Goal: Transaction & Acquisition: Subscribe to service/newsletter

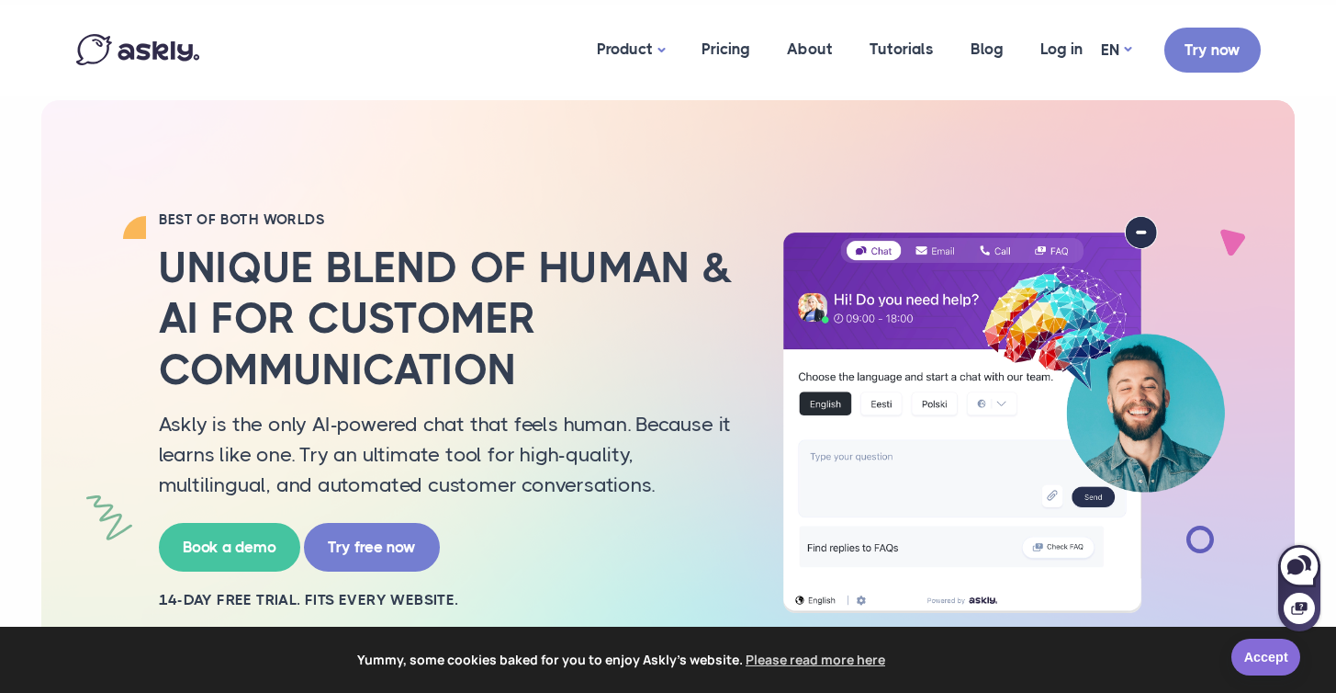
click at [1282, 658] on link "Accept" at bounding box center [1266, 656] width 69 height 37
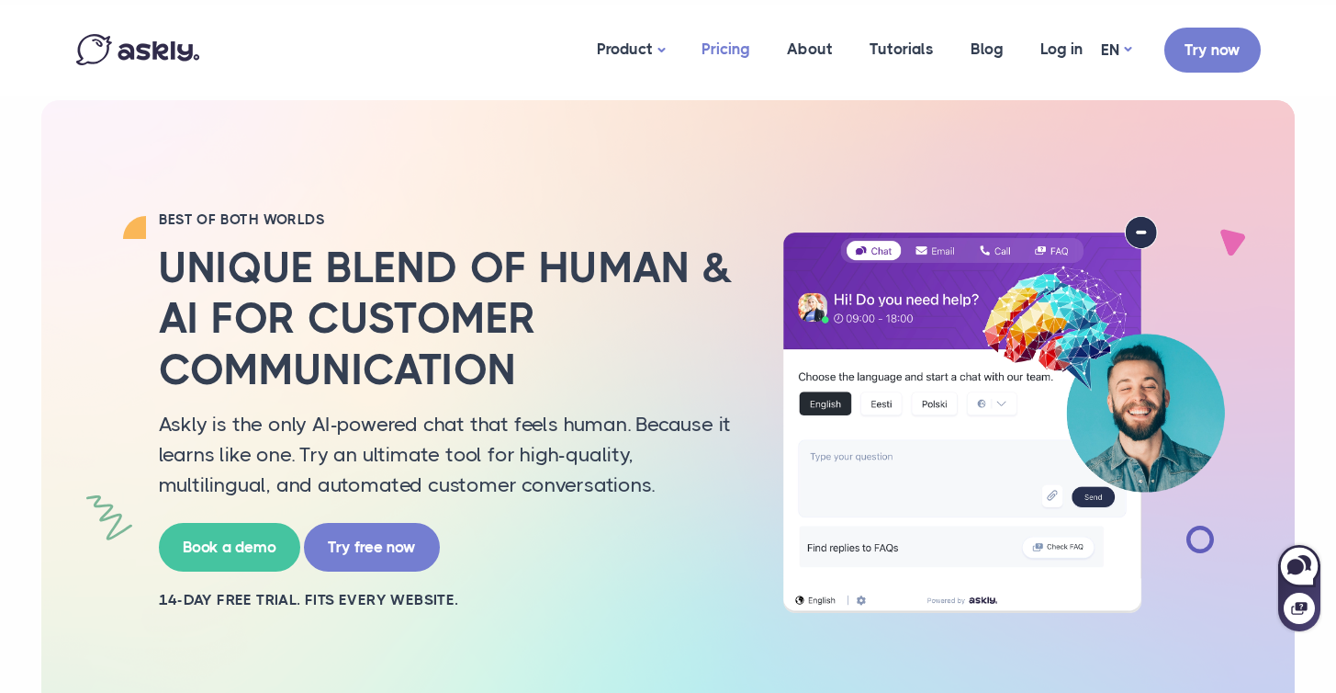
click at [734, 53] on link "Pricing" at bounding box center [725, 49] width 85 height 89
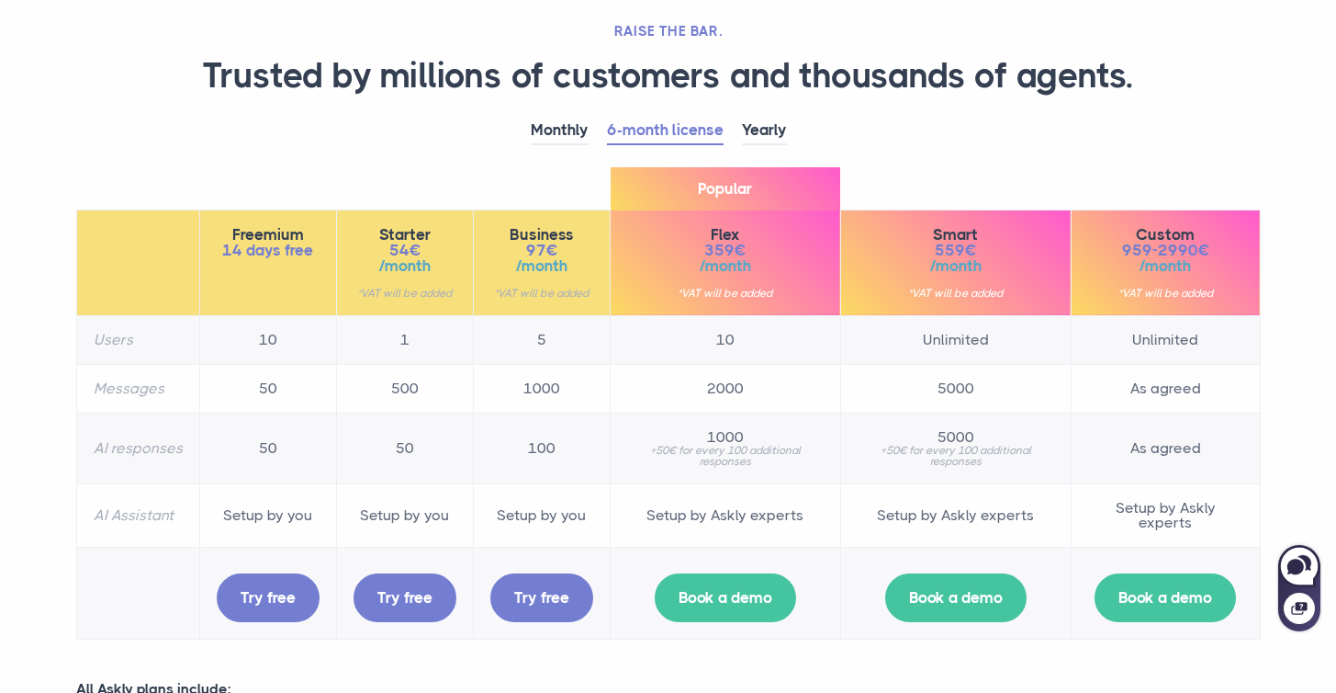
scroll to position [156, 0]
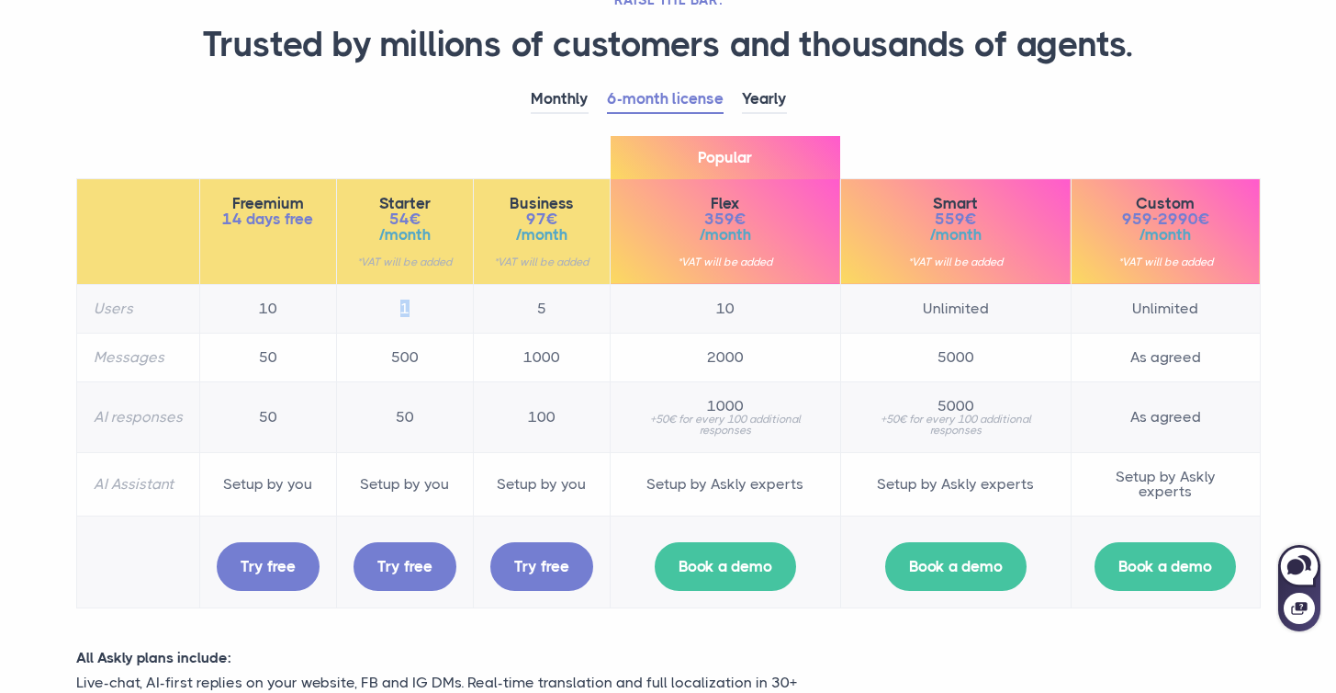
click at [398, 306] on td "1" at bounding box center [404, 308] width 137 height 49
drag, startPoint x: 390, startPoint y: 355, endPoint x: 430, endPoint y: 355, distance: 39.5
click at [430, 355] on td "500" at bounding box center [404, 356] width 137 height 49
click at [390, 167] on div "Monthly 6-month license Yearly Freemium 14 days free 10" at bounding box center [668, 355] width 1212 height 541
click at [577, 99] on link "Monthly" at bounding box center [560, 99] width 58 height 28
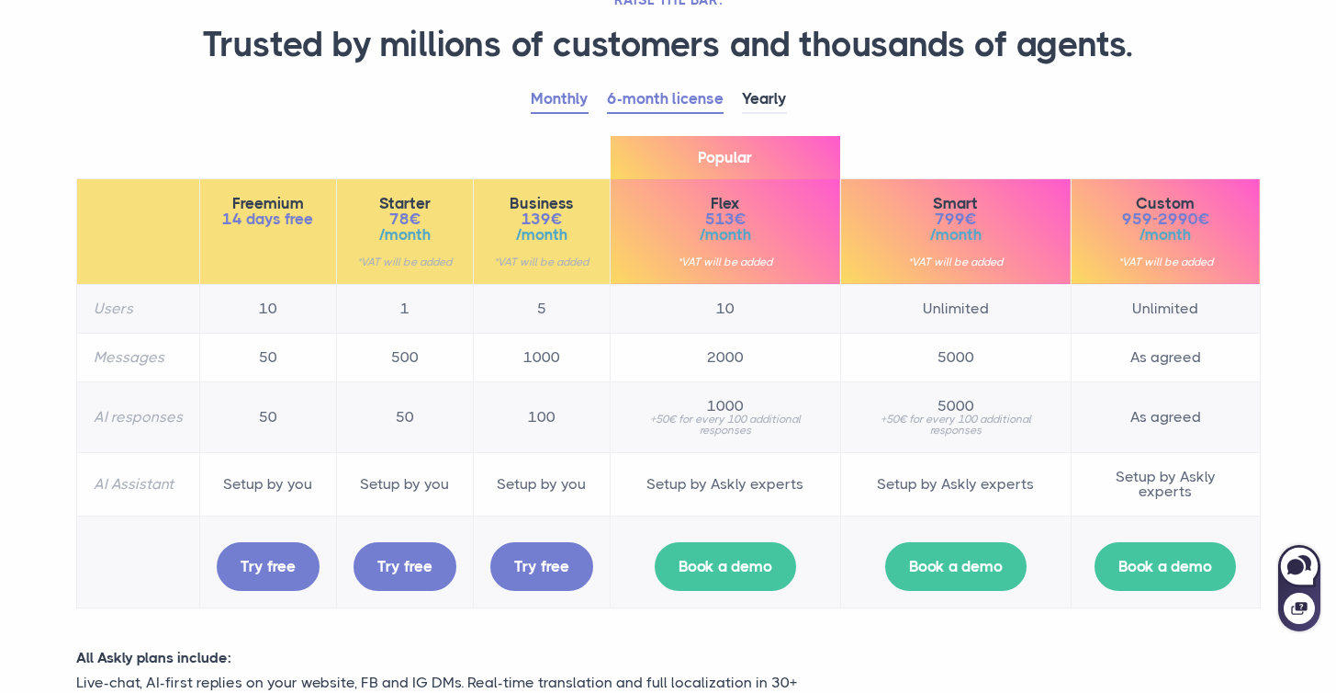
click at [630, 97] on link "6-month license" at bounding box center [665, 99] width 117 height 28
drag, startPoint x: 406, startPoint y: 218, endPoint x: 418, endPoint y: 218, distance: 11.9
click at [418, 218] on span "54€" at bounding box center [405, 219] width 103 height 16
click at [559, 101] on link "Monthly" at bounding box center [560, 99] width 58 height 28
click at [632, 103] on link "6-month license" at bounding box center [665, 99] width 117 height 28
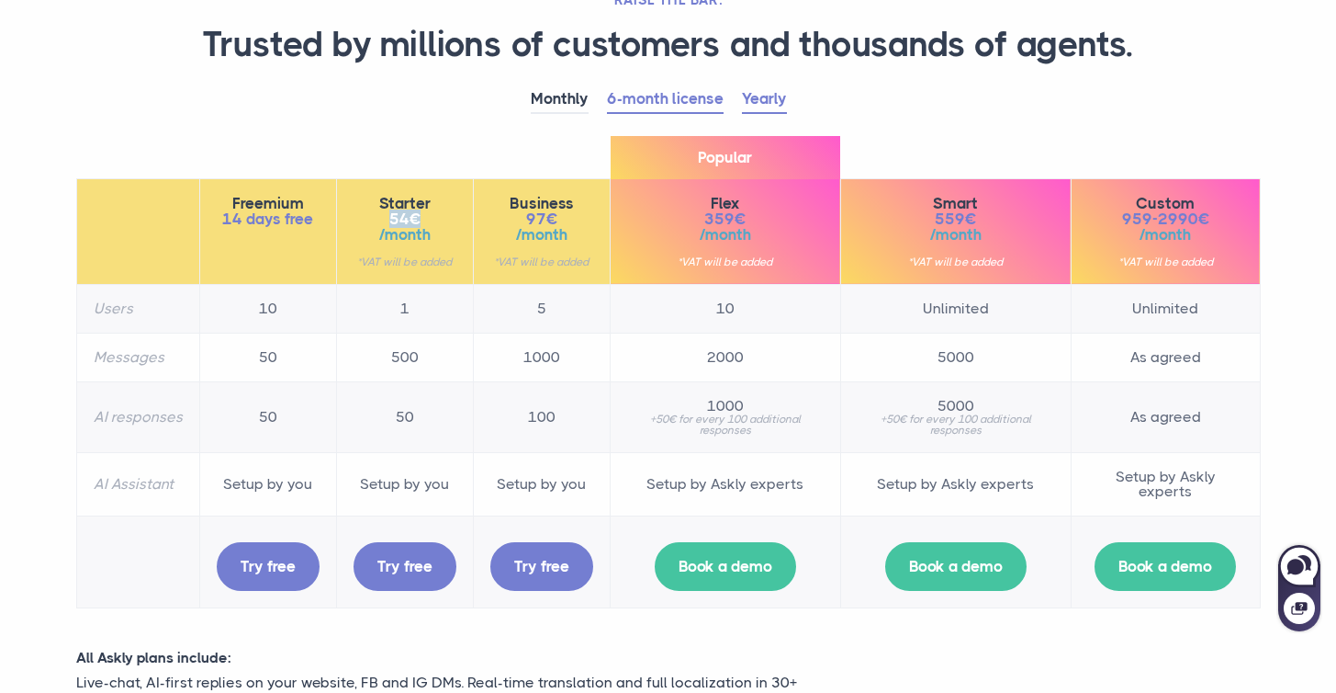
click at [763, 95] on link "Yearly" at bounding box center [764, 99] width 45 height 28
drag, startPoint x: 422, startPoint y: 216, endPoint x: 381, endPoint y: 213, distance: 41.4
click at [381, 213] on span "54€" at bounding box center [405, 219] width 103 height 16
click at [544, 110] on link "Monthly" at bounding box center [560, 99] width 58 height 28
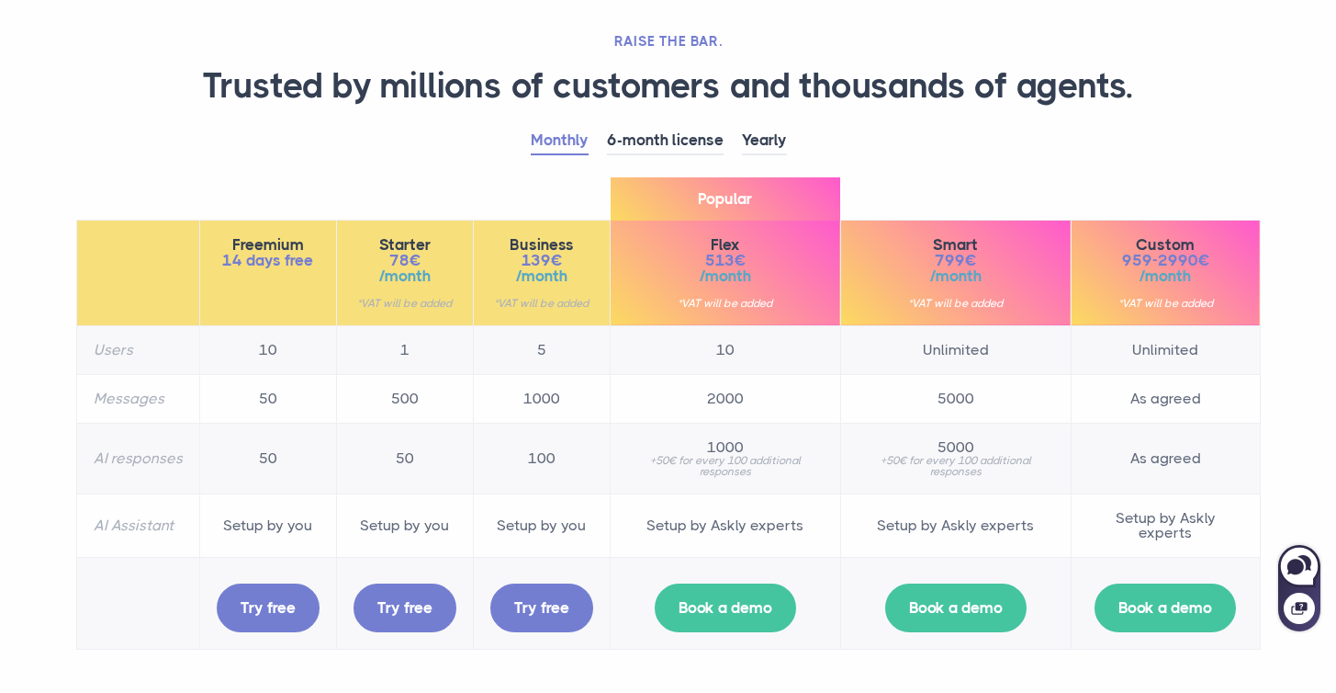
scroll to position [0, 0]
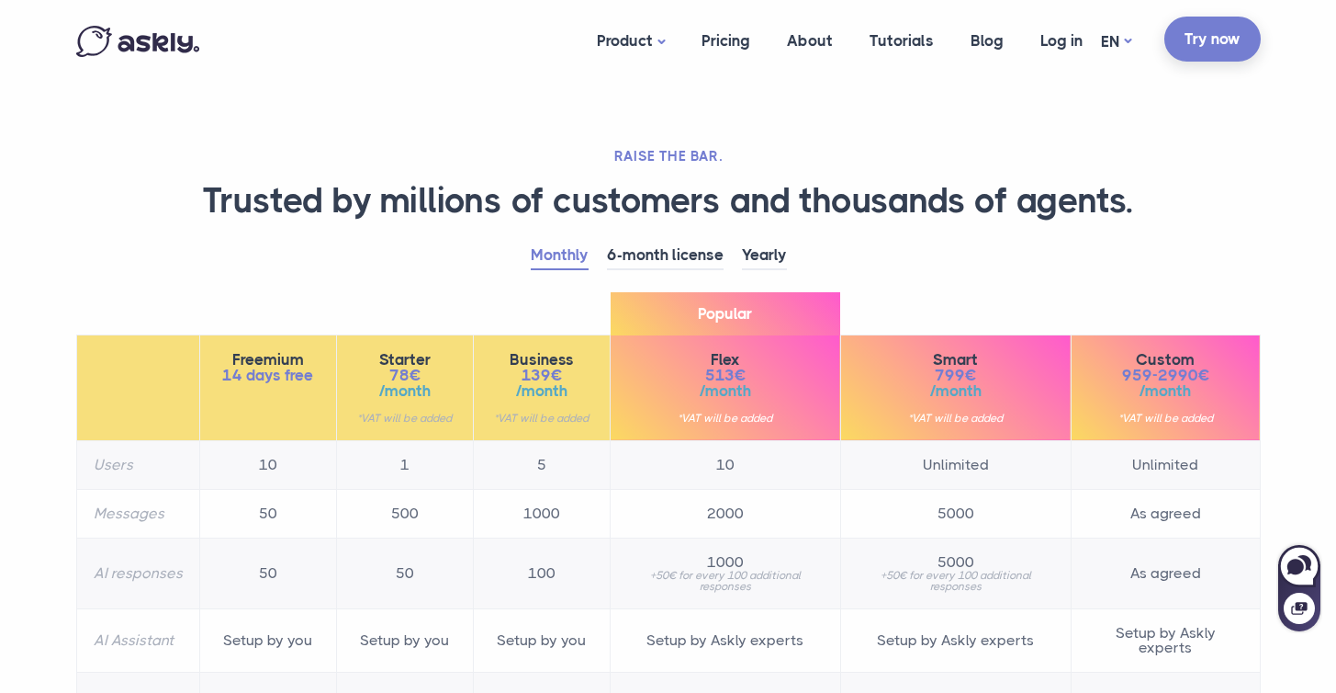
click at [1191, 46] on link "Try now" at bounding box center [1213, 39] width 96 height 45
